Goal: Transaction & Acquisition: Purchase product/service

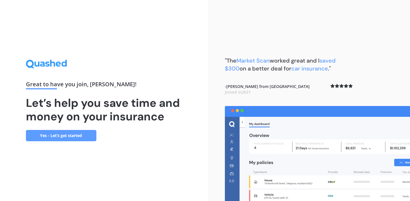
click at [73, 138] on link "Yes - Let’s get started" at bounding box center [61, 135] width 70 height 11
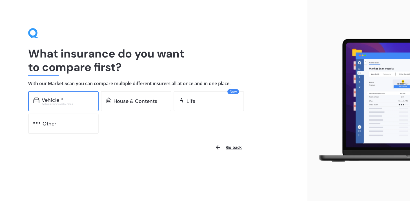
click at [75, 102] on div "Vehicle *" at bounding box center [68, 100] width 52 height 6
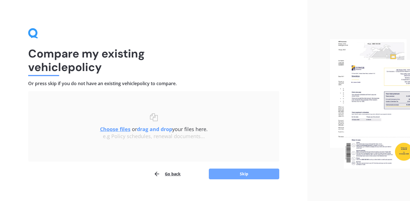
click at [244, 175] on button "Skip" at bounding box center [244, 174] width 70 height 11
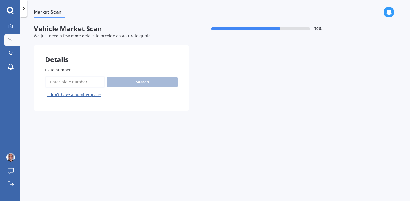
click at [65, 82] on input "Plate number" at bounding box center [75, 82] width 60 height 12
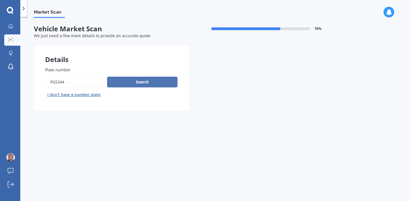
type input "pgs344"
click at [116, 85] on button "Search" at bounding box center [142, 82] width 70 height 11
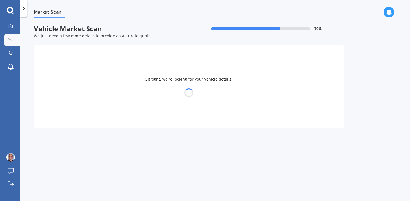
select select "KIA"
select select "NIRO"
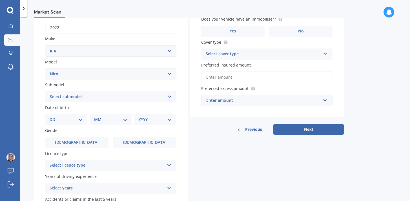
scroll to position [86, 0]
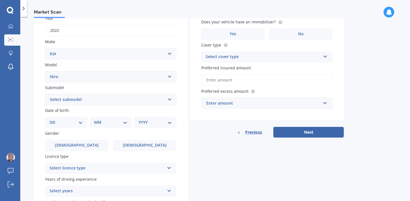
click at [169, 101] on select "Select submodel EARTH 1.6PH/6AM HEV EV EX LTD LTD PHEV WATER 1.6PH/6AM" at bounding box center [110, 99] width 131 height 11
click at [83, 125] on div "DD 01 02 03 04 05 06 07 08 09 10 11 12 13 14 15 16 17 18 19 20 21 22 23 24 25 2…" at bounding box center [66, 122] width 42 height 11
click at [65, 125] on select "DD 01 02 03 04 05 06 07 08 09 10 11 12 13 14 15 16 17 18 19 20 21 22 23 24 25 2…" at bounding box center [66, 122] width 33 height 6
select select "12"
click at [54, 120] on select "DD 01 02 03 04 05 06 07 08 09 10 11 12 13 14 15 16 17 18 19 20 21 22 23 24 25 2…" at bounding box center [66, 122] width 33 height 6
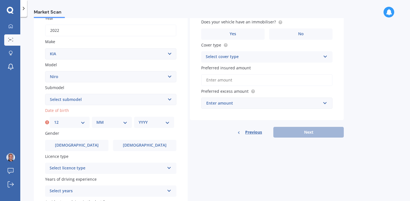
click at [125, 122] on select "MM 01 02 03 04 05 06 07 08 09 10 11 12" at bounding box center [111, 122] width 31 height 6
select select "11"
click at [96, 120] on select "MM 01 02 03 04 05 06 07 08 09 10 11 12" at bounding box center [111, 122] width 31 height 6
click at [168, 125] on select "YYYY 2025 2024 2023 2022 2021 2020 2019 2018 2017 2016 2015 2014 2013 2012 2011…" at bounding box center [154, 122] width 31 height 6
select select "1976"
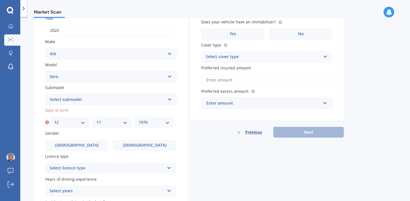
click at [139, 120] on select "YYYY 2025 2024 2023 2022 2021 2020 2019 2018 2017 2016 2015 2014 2013 2012 2011…" at bounding box center [154, 122] width 31 height 6
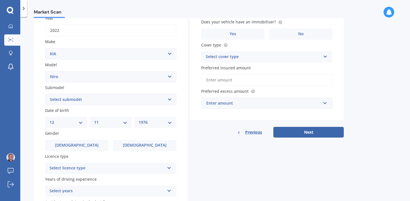
click at [91, 139] on div "Gender [DEMOGRAPHIC_DATA] [DEMOGRAPHIC_DATA]" at bounding box center [110, 140] width 131 height 21
click at [89, 145] on label "[DEMOGRAPHIC_DATA]" at bounding box center [76, 145] width 63 height 11
click at [0, 0] on input "[DEMOGRAPHIC_DATA]" at bounding box center [0, 0] width 0 height 0
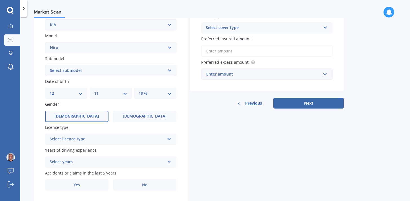
scroll to position [132, 0]
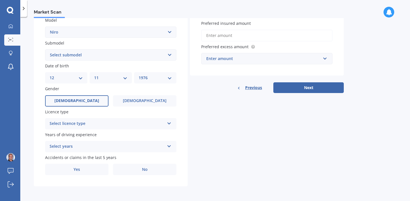
click at [170, 121] on icon at bounding box center [169, 122] width 5 height 4
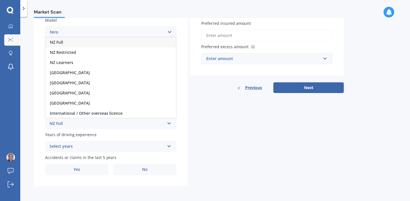
click at [93, 41] on div "NZ Full" at bounding box center [110, 42] width 131 height 10
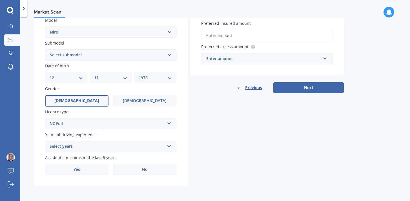
click at [170, 147] on icon at bounding box center [169, 145] width 5 height 4
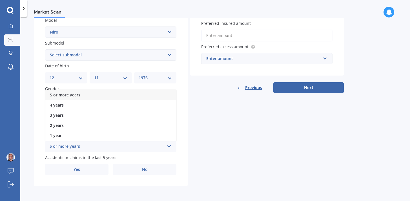
click at [106, 95] on div "5 or more years" at bounding box center [110, 95] width 131 height 10
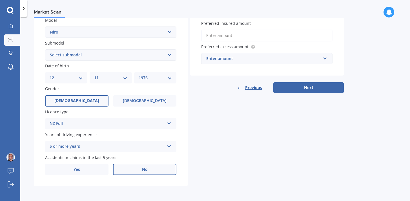
click at [158, 171] on label "No" at bounding box center [144, 169] width 63 height 11
click at [0, 0] on input "No" at bounding box center [0, 0] width 0 height 0
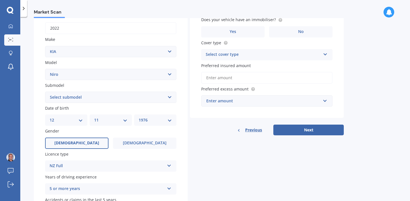
scroll to position [0, 0]
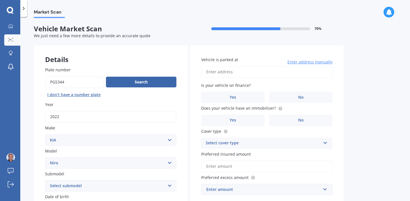
click at [246, 72] on input "Vehicle is parked at" at bounding box center [266, 72] width 131 height 12
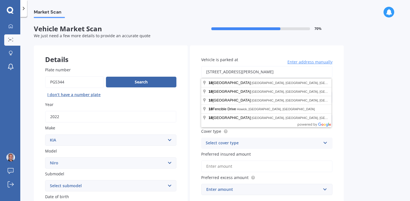
click at [285, 73] on input "[STREET_ADDRESS][PERSON_NAME]" at bounding box center [266, 72] width 131 height 12
click at [322, 72] on input "[STREET_ADDRESS][PERSON_NAME]" at bounding box center [266, 72] width 131 height 12
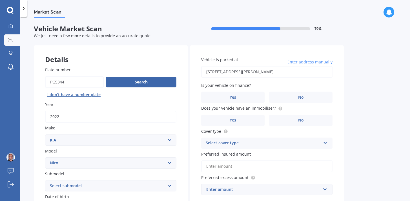
type input "[STREET_ADDRESS][PERSON_NAME]"
click at [288, 96] on label "No" at bounding box center [300, 97] width 63 height 11
click at [0, 0] on input "No" at bounding box center [0, 0] width 0 height 0
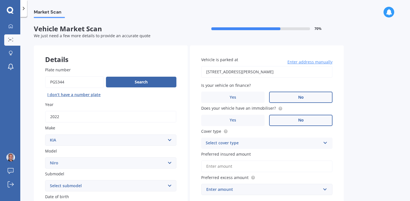
click at [298, 119] on label "No" at bounding box center [300, 120] width 63 height 11
click at [0, 0] on input "No" at bounding box center [0, 0] width 0 height 0
click at [326, 143] on icon at bounding box center [325, 142] width 5 height 4
click at [306, 153] on div "Comprehensive" at bounding box center [267, 154] width 131 height 10
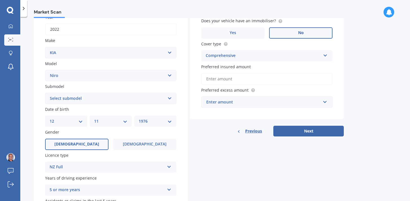
scroll to position [89, 0]
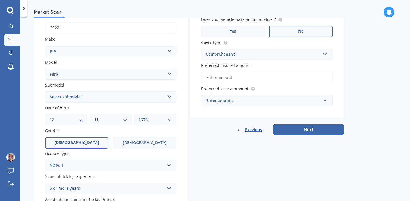
click at [253, 79] on input "Preferred insured amount" at bounding box center [266, 78] width 131 height 12
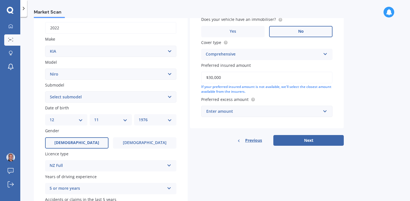
type input "$30,000"
click at [326, 111] on input "text" at bounding box center [265, 111] width 126 height 11
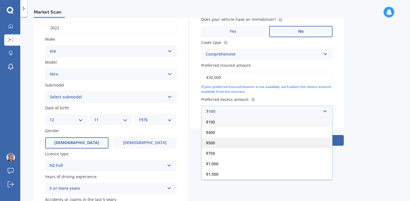
click at [271, 144] on div "$500" at bounding box center [267, 143] width 131 height 10
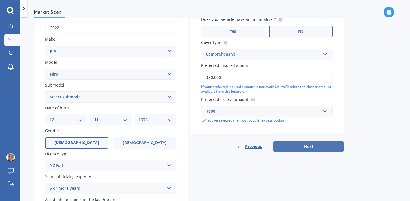
click at [311, 151] on button "Next" at bounding box center [308, 146] width 70 height 11
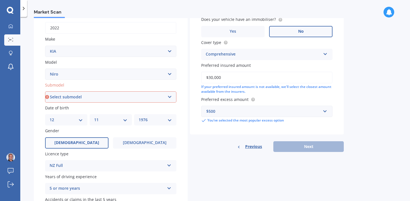
click at [169, 99] on select "Select submodel EARTH 1.6PH/6AM HEV EV EX LTD LTD PHEV WATER 1.6PH/6AM" at bounding box center [110, 96] width 131 height 11
select select "EX"
click at [45, 92] on select "Select submodel EARTH 1.6PH/6AM HEV EV EX LTD LTD PHEV WATER 1.6PH/6AM" at bounding box center [110, 96] width 131 height 11
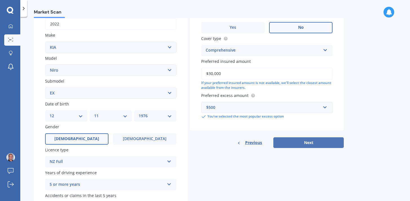
click at [292, 142] on button "Next" at bounding box center [308, 142] width 70 height 11
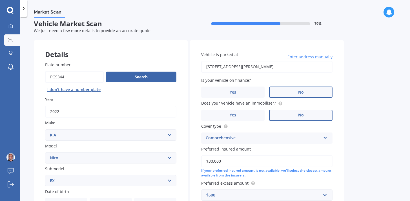
select select "12"
select select "11"
select select "1976"
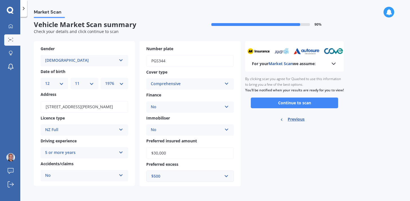
scroll to position [0, 0]
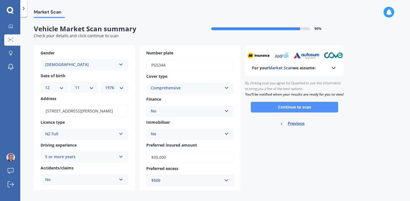
click at [295, 112] on button "Continue to scan" at bounding box center [294, 107] width 87 height 11
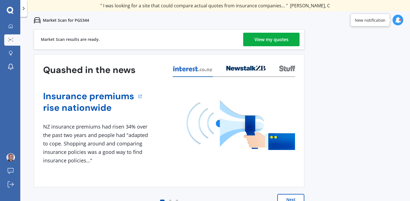
click at [280, 42] on div "View my quotes" at bounding box center [272, 40] width 34 height 14
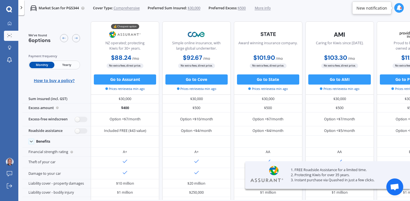
click at [66, 66] on span "Yearly" at bounding box center [66, 65] width 25 height 6
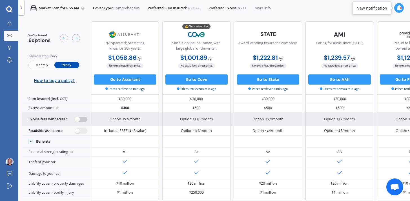
click at [83, 120] on label at bounding box center [81, 119] width 12 height 5
radio input "true"
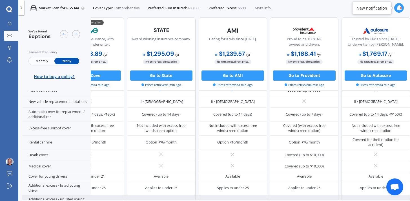
scroll to position [195, 121]
